Goal: Transaction & Acquisition: Purchase product/service

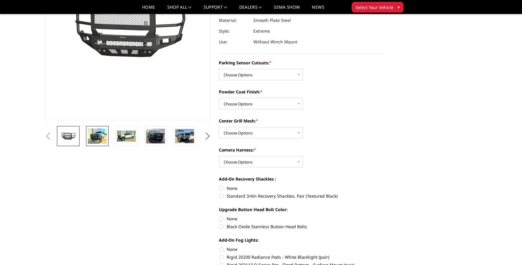
scroll to position [30, 0]
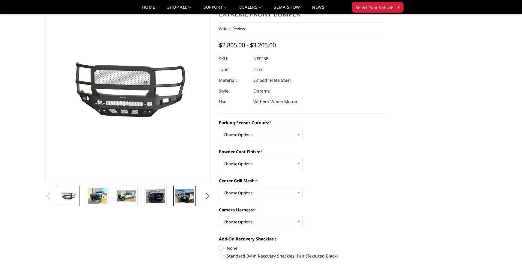
click at [188, 197] on img at bounding box center [184, 196] width 19 height 14
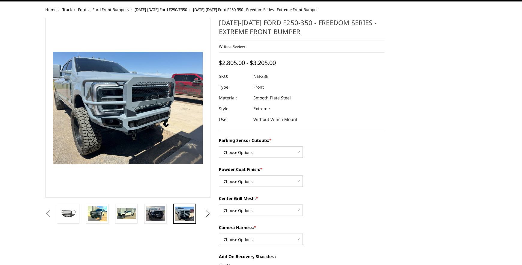
scroll to position [0, 0]
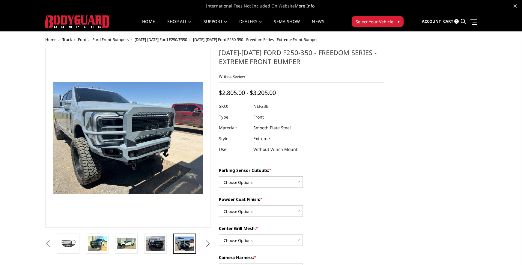
click at [112, 41] on span "Ford Front Bumpers" at bounding box center [110, 39] width 36 height 5
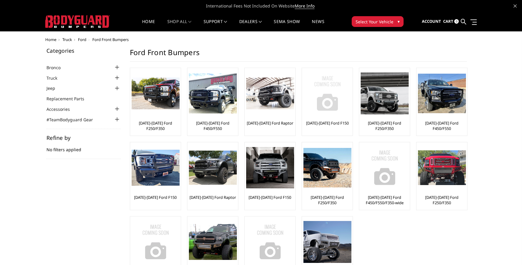
click at [327, 104] on img at bounding box center [328, 94] width 48 height 48
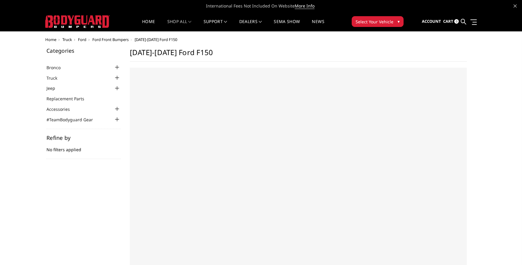
select select "US"
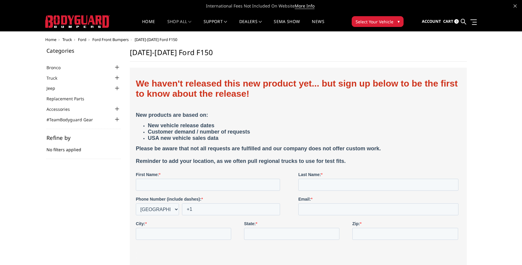
click at [117, 77] on div at bounding box center [117, 77] width 7 height 7
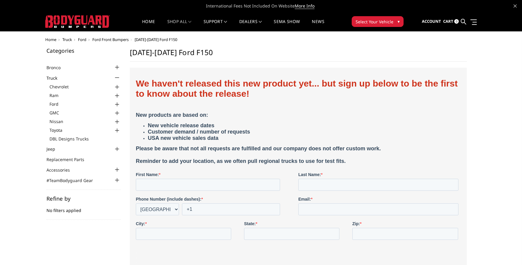
click at [117, 102] on div at bounding box center [117, 104] width 7 height 7
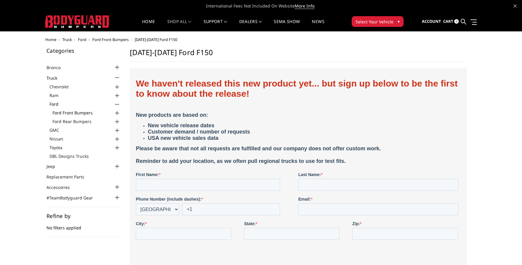
click at [83, 113] on link "Ford Front Bumpers" at bounding box center [86, 113] width 68 height 6
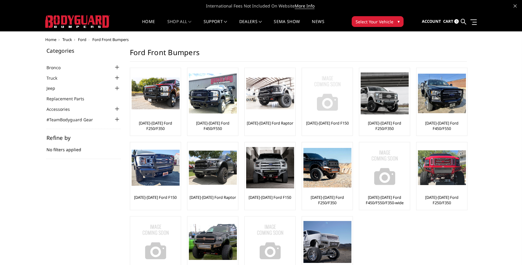
click at [333, 100] on img at bounding box center [328, 94] width 48 height 48
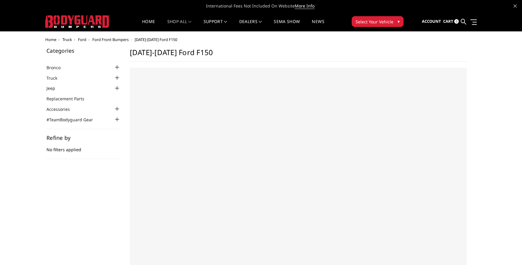
select select "US"
